Goal: Navigation & Orientation: Find specific page/section

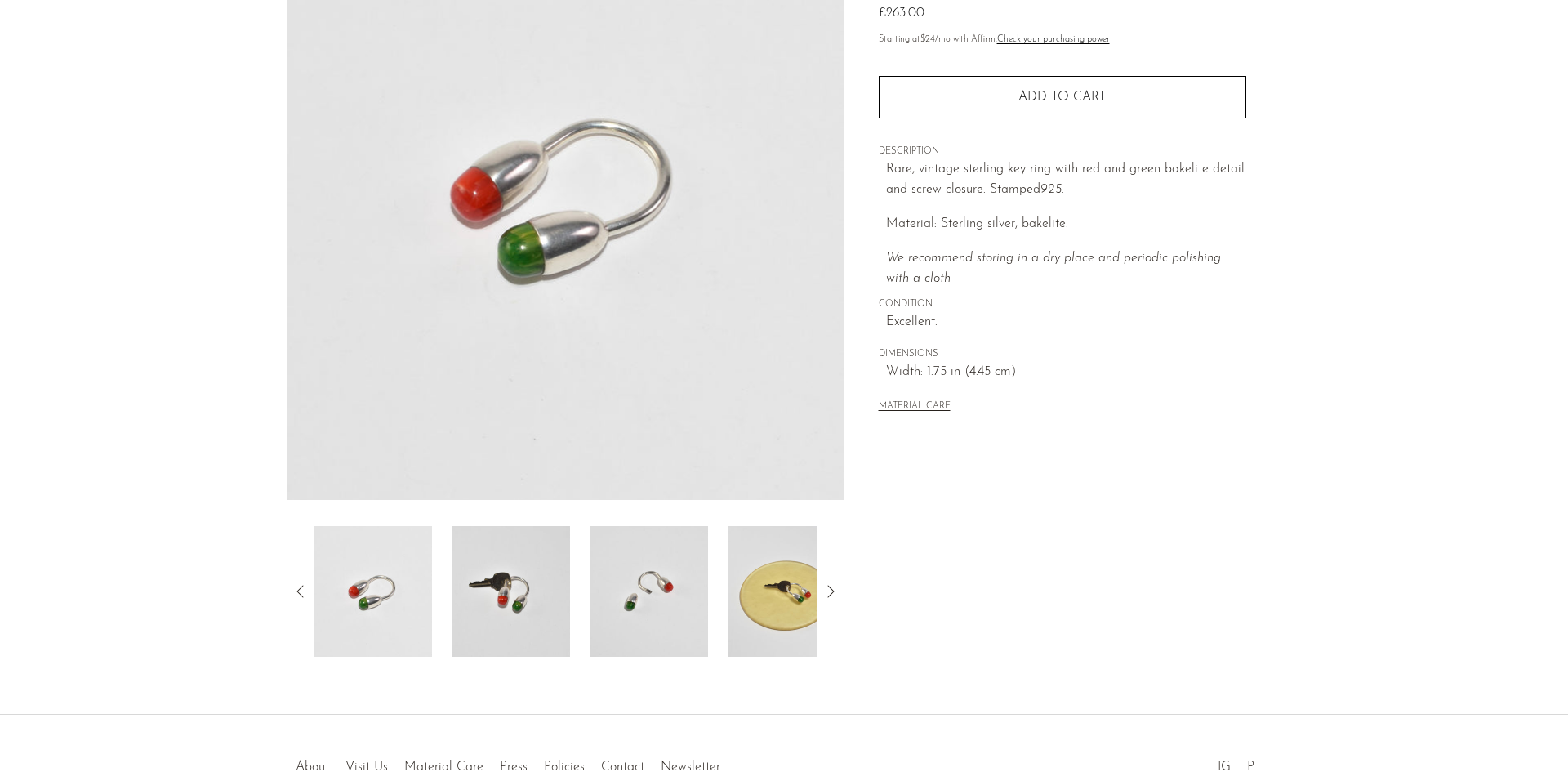
scroll to position [292, 0]
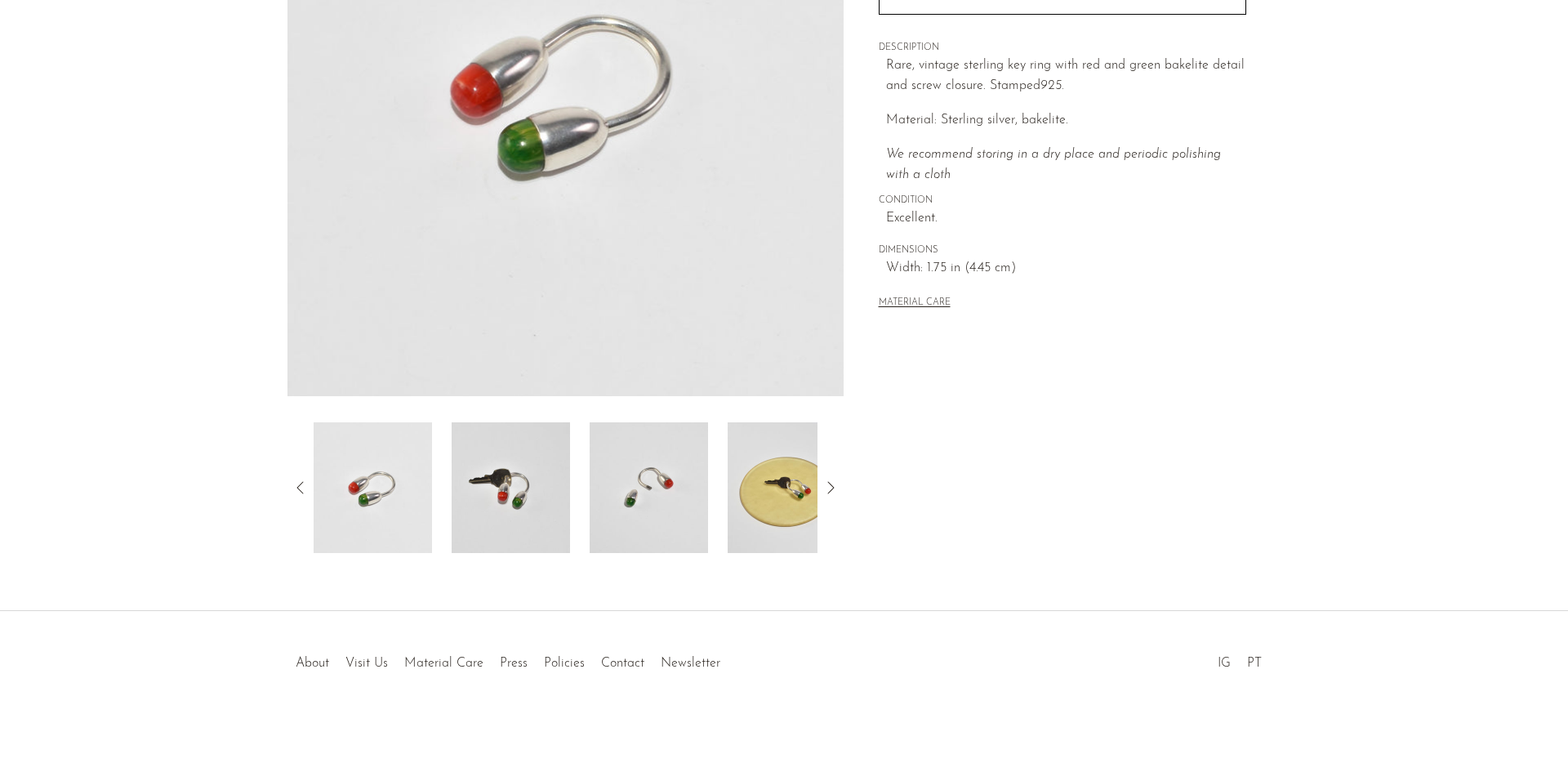
click at [767, 496] on img at bounding box center [787, 488] width 118 height 131
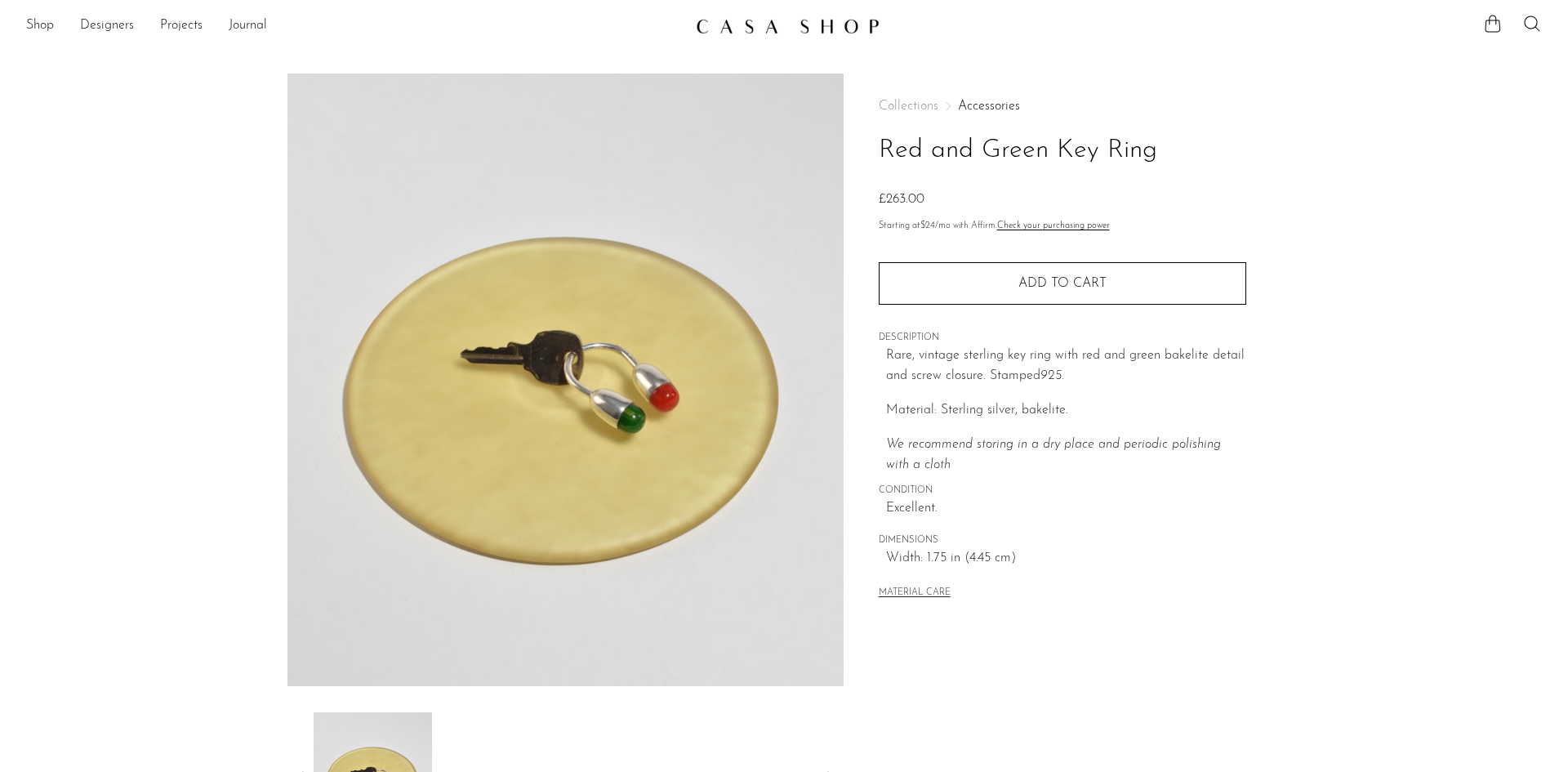
scroll to position [0, 0]
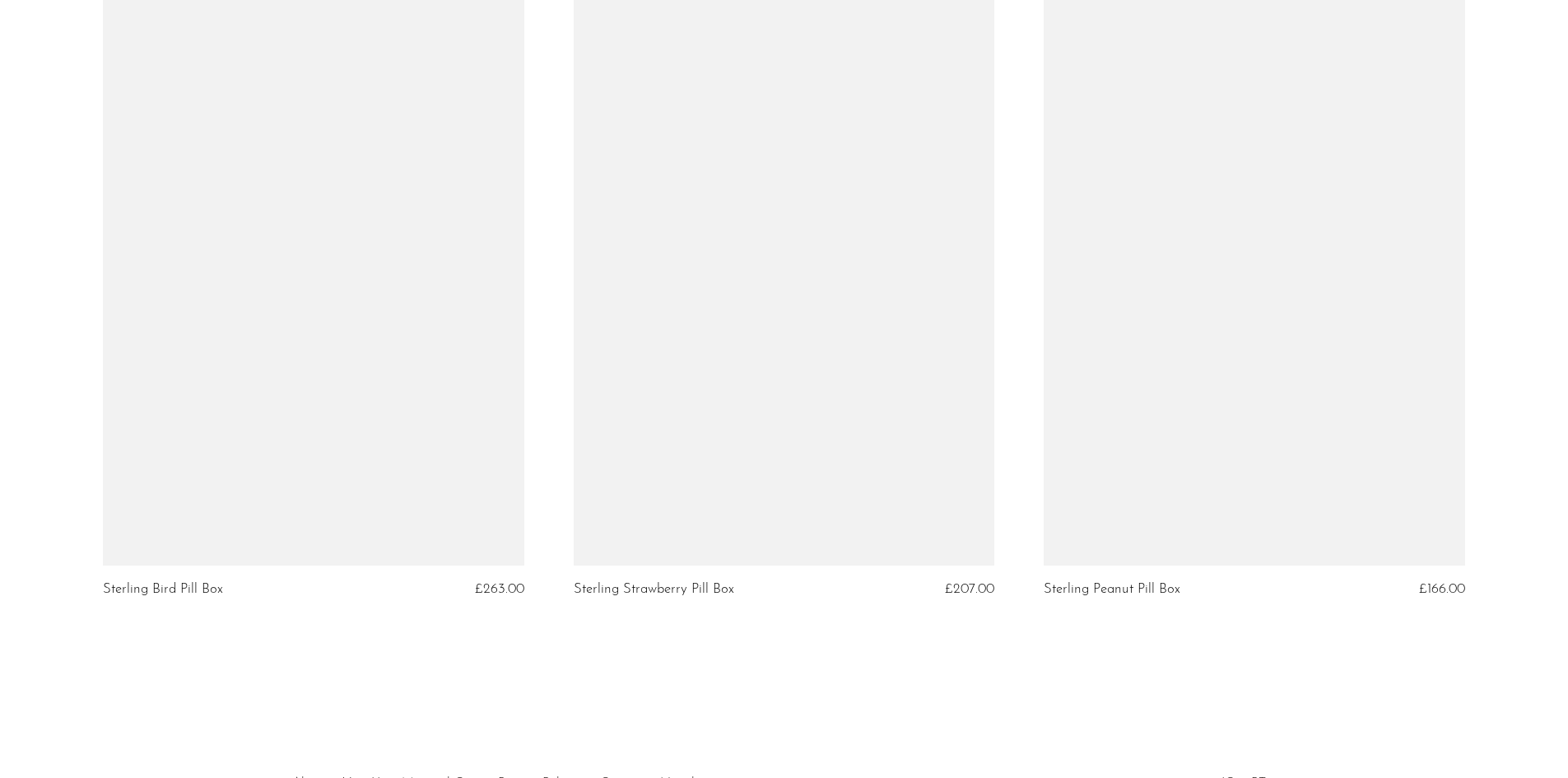
scroll to position [5626, 0]
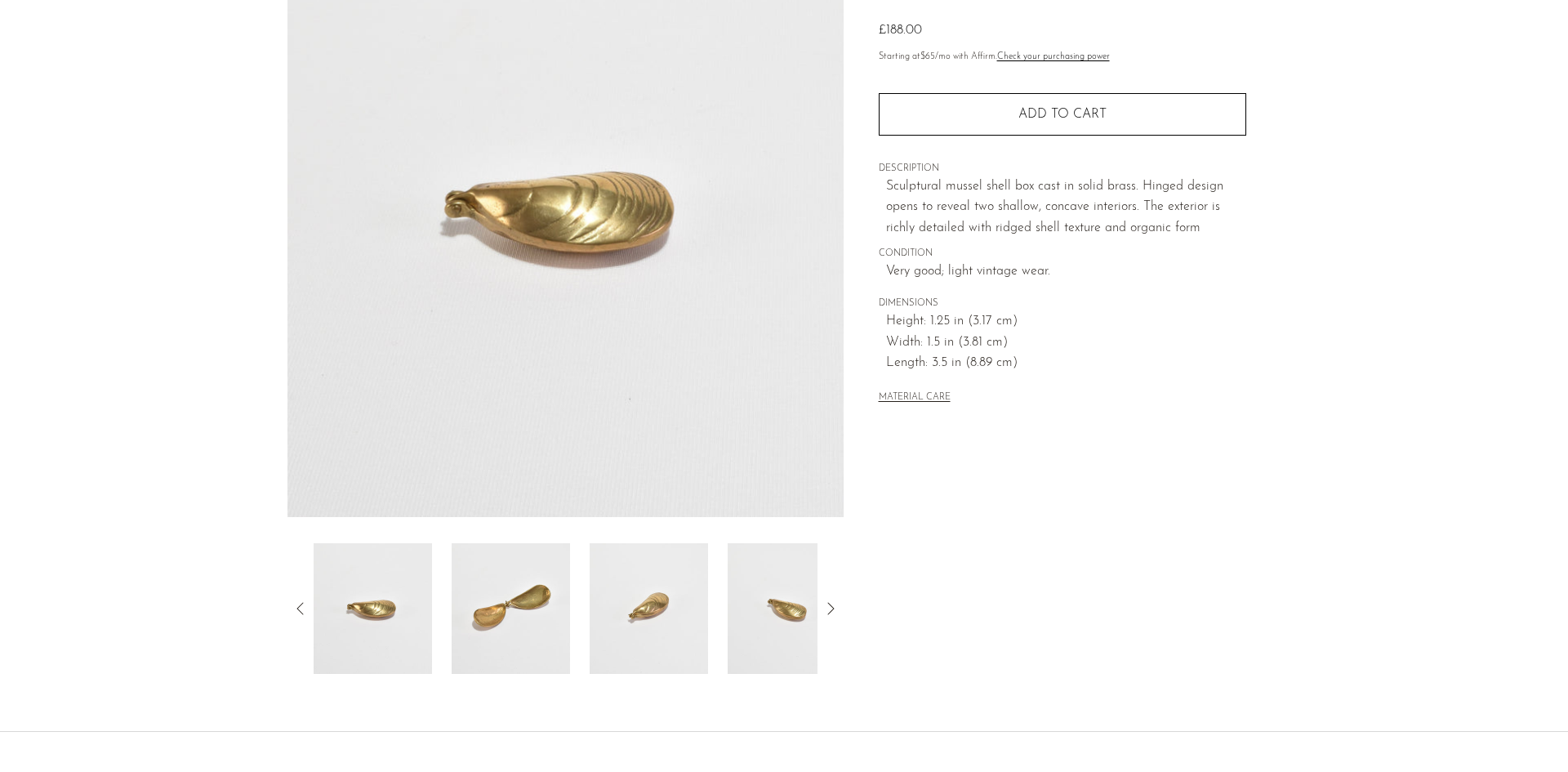
scroll to position [292, 0]
